Goal: Navigation & Orientation: Find specific page/section

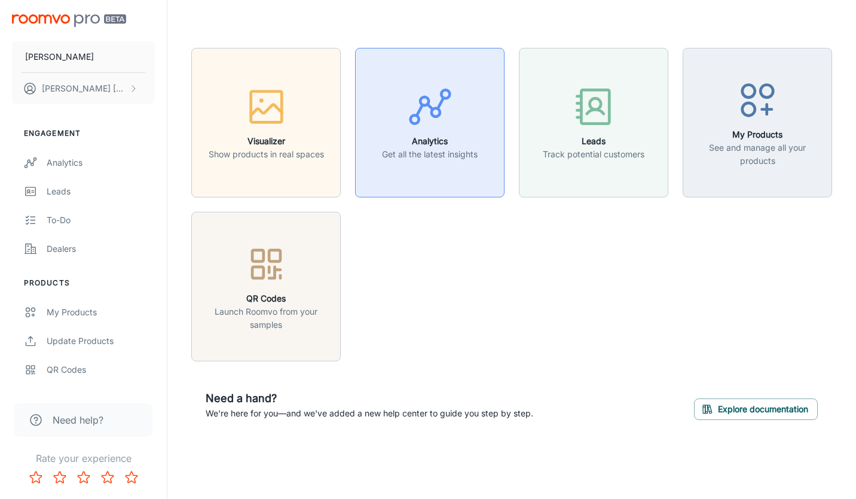
click at [436, 150] on p "Get all the latest insights" at bounding box center [430, 154] width 96 height 13
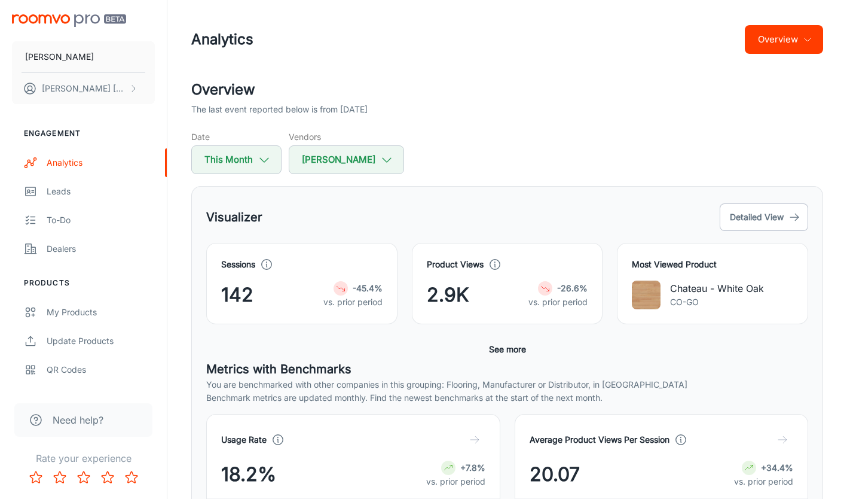
click at [782, 49] on button "Overview" at bounding box center [784, 39] width 78 height 29
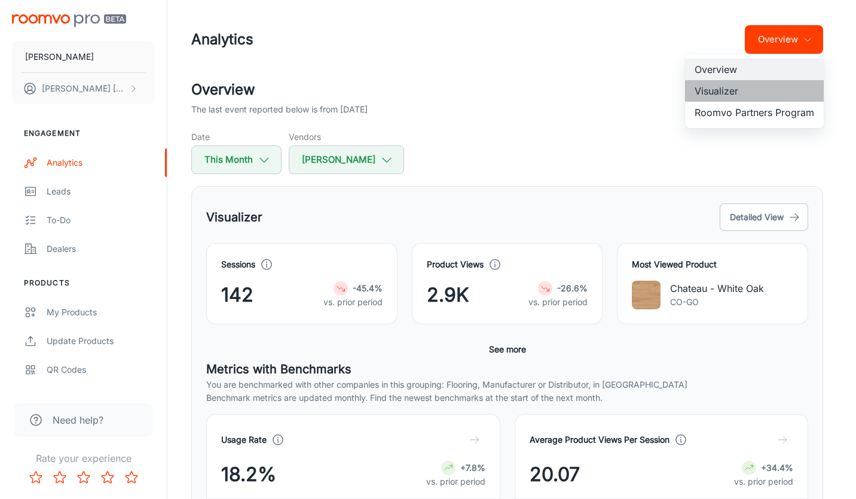
click at [729, 96] on li "Visualizer" at bounding box center [754, 91] width 139 height 22
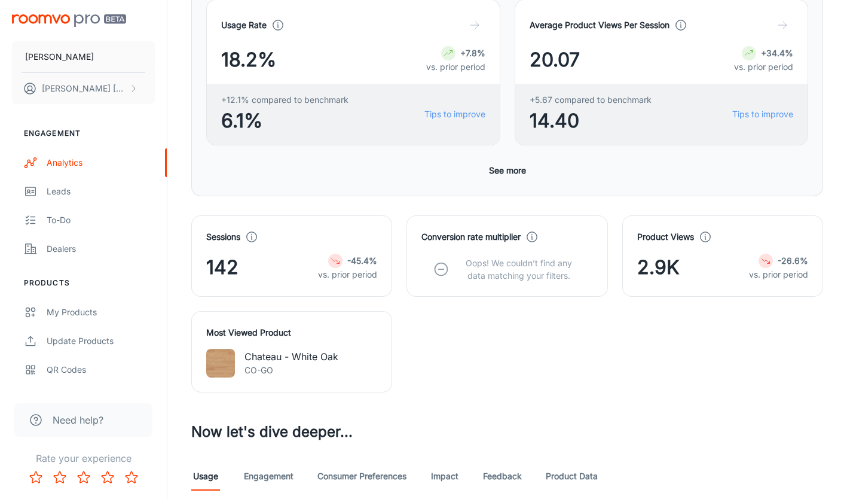
scroll to position [299, 0]
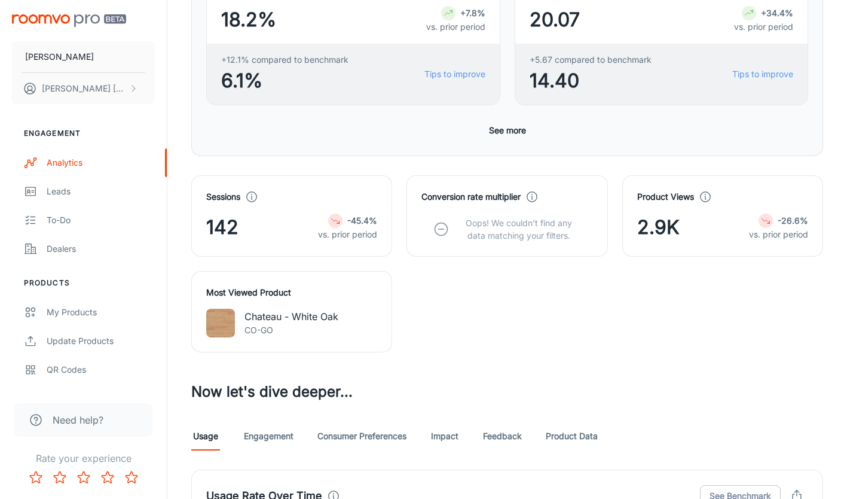
click at [581, 438] on link "Product Data" at bounding box center [572, 436] width 52 height 29
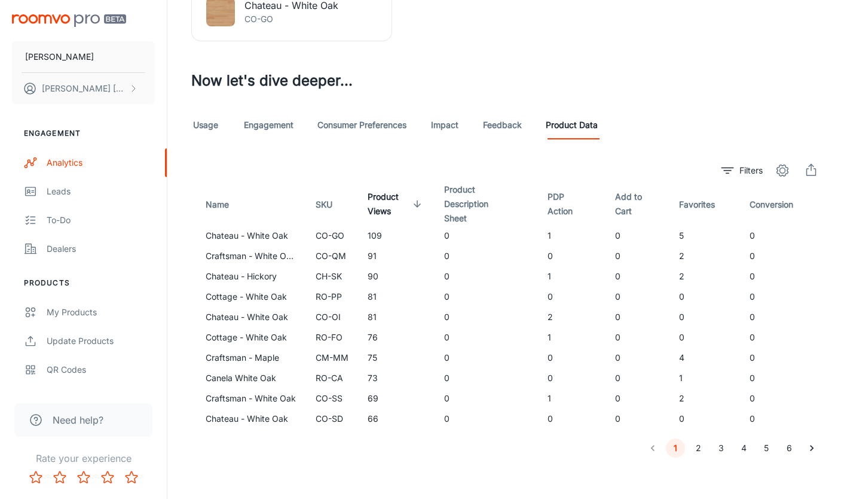
scroll to position [617, 0]
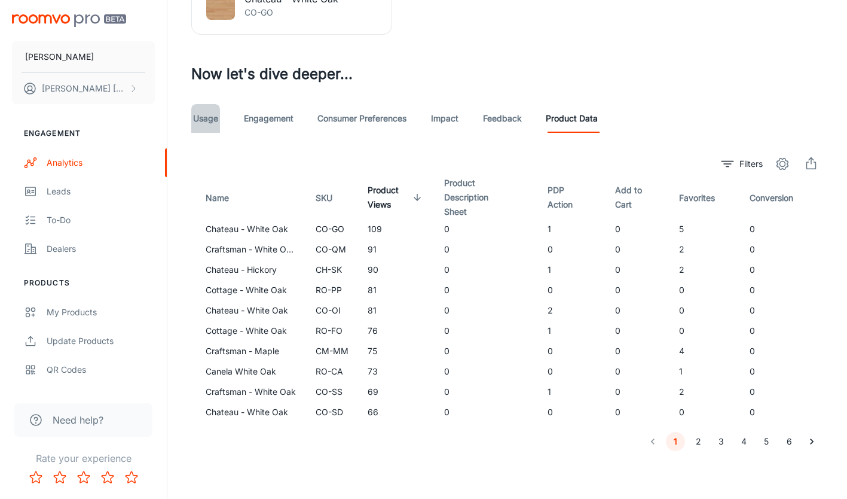
click at [201, 121] on link "Usage" at bounding box center [205, 118] width 29 height 29
